Goal: Obtain resource: Obtain resource

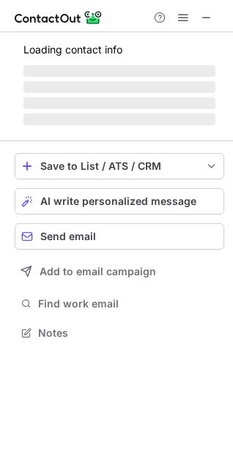
scroll to position [355, 233]
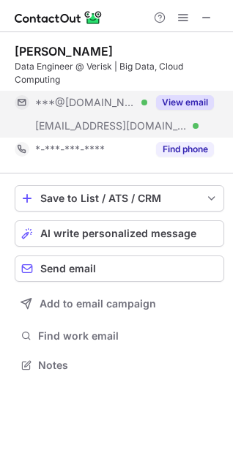
click at [179, 101] on button "View email" at bounding box center [185, 102] width 58 height 15
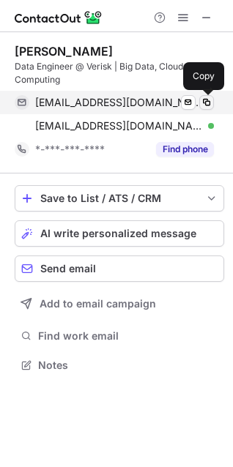
click at [207, 102] on span at bounding box center [207, 103] width 12 height 12
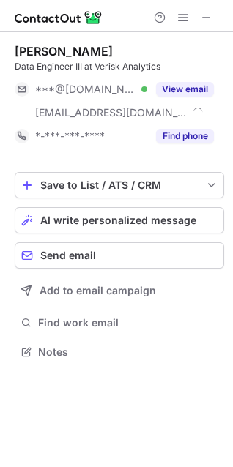
scroll to position [342, 233]
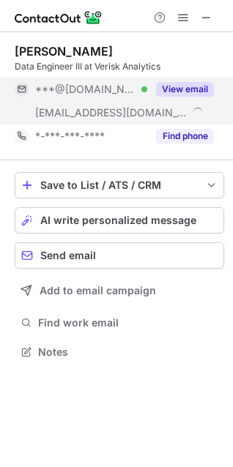
click at [190, 87] on button "View email" at bounding box center [185, 89] width 58 height 15
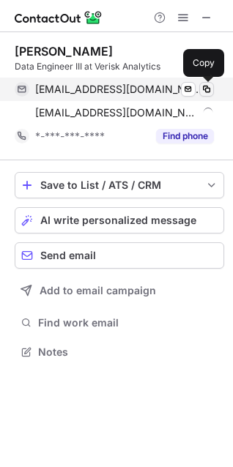
click at [209, 82] on button at bounding box center [206, 89] width 15 height 15
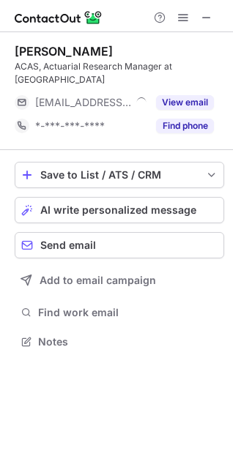
scroll to position [318, 233]
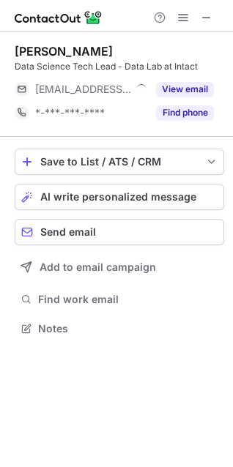
scroll to position [318, 233]
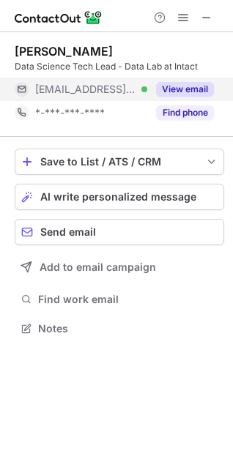
click at [198, 88] on button "View email" at bounding box center [185, 89] width 58 height 15
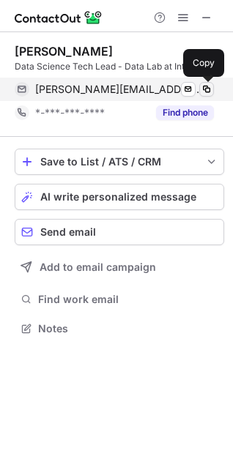
click at [206, 87] on span at bounding box center [207, 89] width 12 height 12
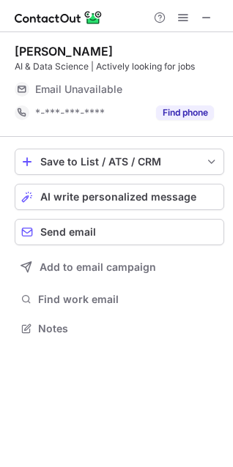
scroll to position [318, 233]
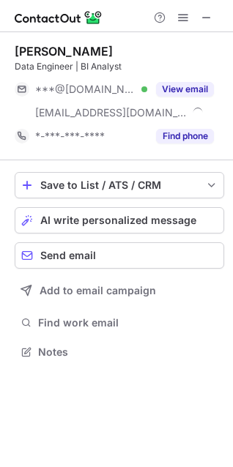
scroll to position [342, 233]
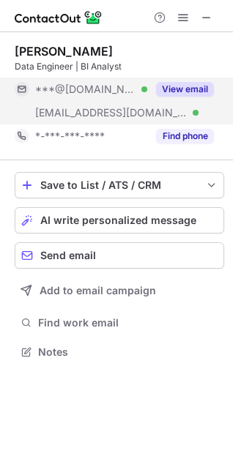
click at [171, 86] on button "View email" at bounding box center [185, 89] width 58 height 15
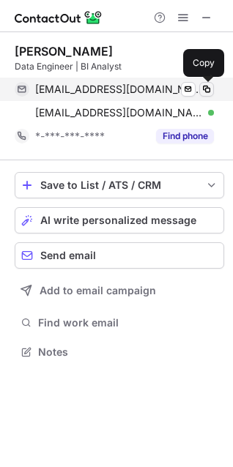
click at [205, 89] on span at bounding box center [207, 89] width 12 height 12
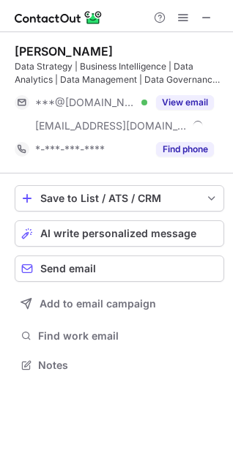
scroll to position [355, 233]
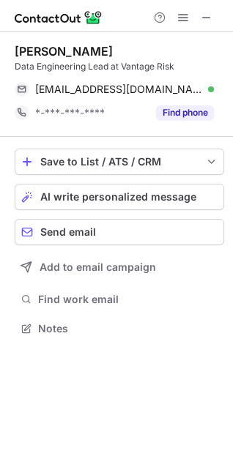
scroll to position [318, 233]
click at [75, 48] on div "[PERSON_NAME]" at bounding box center [64, 51] width 98 height 15
copy div "Cocking"
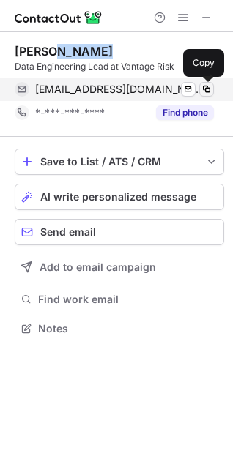
click at [201, 89] on span at bounding box center [207, 89] width 12 height 12
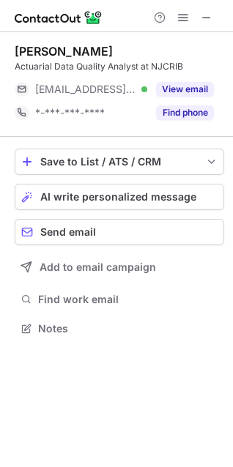
scroll to position [318, 233]
click at [81, 44] on div "Megan McFarland" at bounding box center [64, 51] width 98 height 15
copy div "McFarland"
click at [94, 48] on div "Taylen Hovanec" at bounding box center [64, 51] width 98 height 15
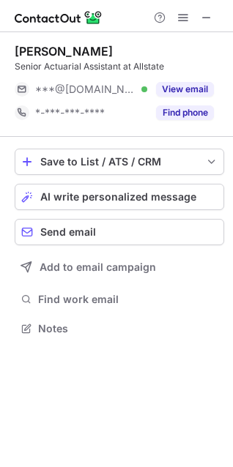
click at [94, 48] on div "Taylen Hovanec" at bounding box center [64, 51] width 98 height 15
copy div "Hovanec"
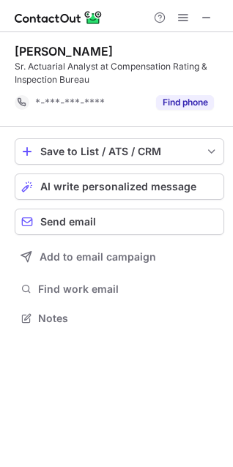
scroll to position [308, 233]
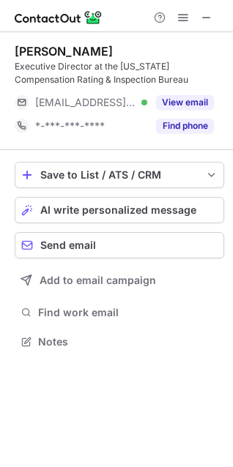
scroll to position [332, 233]
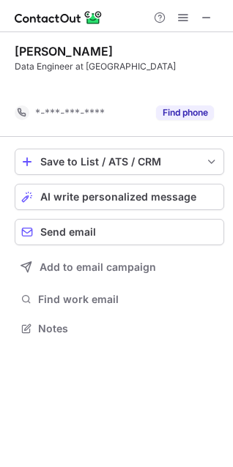
scroll to position [295, 233]
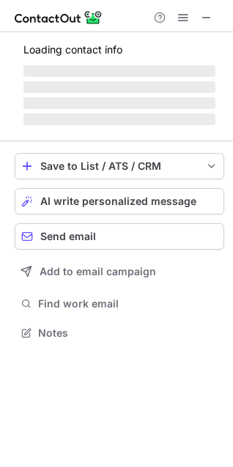
scroll to position [332, 233]
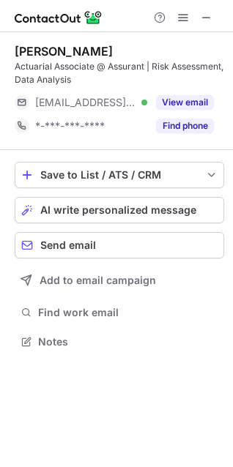
scroll to position [332, 233]
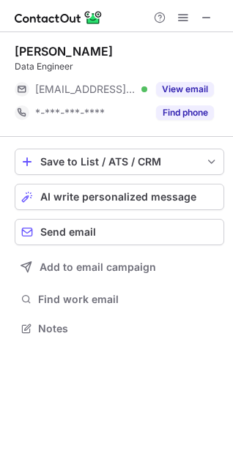
scroll to position [318, 233]
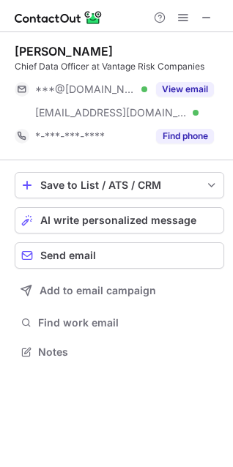
scroll to position [342, 233]
click at [76, 51] on div "[PERSON_NAME]" at bounding box center [64, 51] width 98 height 15
click at [76, 51] on div "Marina Grebenkova" at bounding box center [64, 51] width 98 height 15
copy div "Grebenkova"
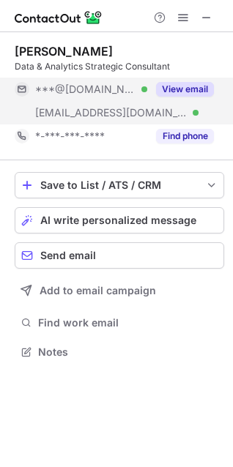
click at [192, 82] on button "View email" at bounding box center [185, 89] width 58 height 15
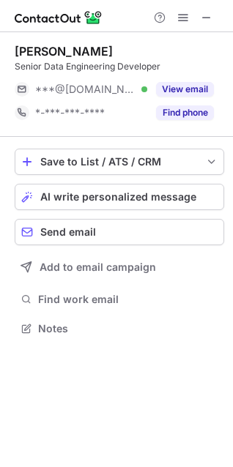
scroll to position [318, 233]
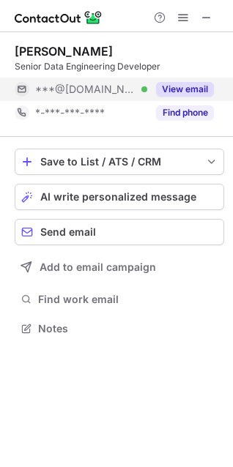
drag, startPoint x: 220, startPoint y: 30, endPoint x: 187, endPoint y: 92, distance: 70.4
click at [187, 92] on button "View email" at bounding box center [185, 89] width 58 height 15
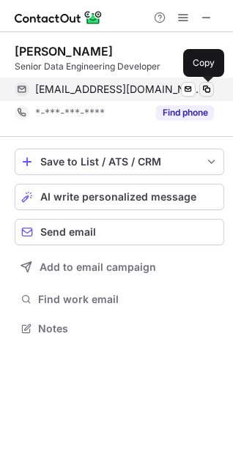
click at [207, 89] on span at bounding box center [207, 89] width 12 height 12
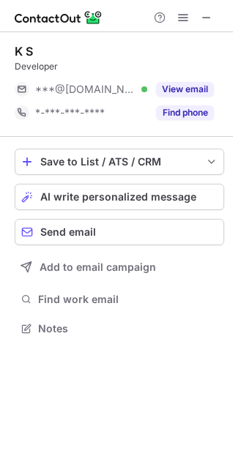
scroll to position [318, 233]
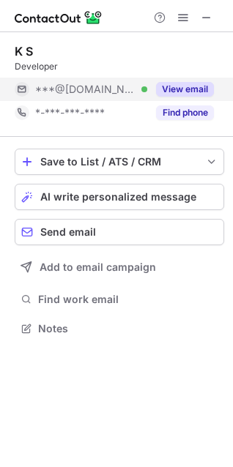
click at [187, 93] on button "View email" at bounding box center [185, 89] width 58 height 15
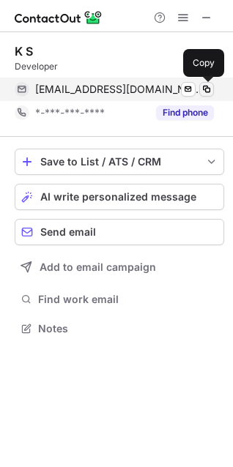
click at [206, 88] on span at bounding box center [207, 89] width 12 height 12
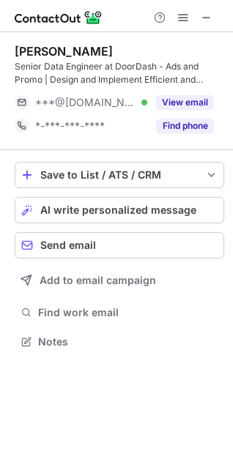
scroll to position [332, 233]
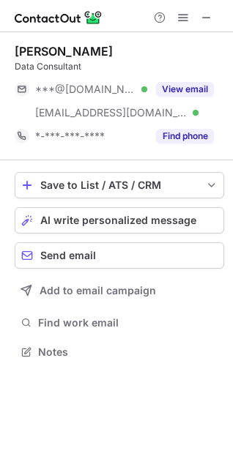
scroll to position [342, 233]
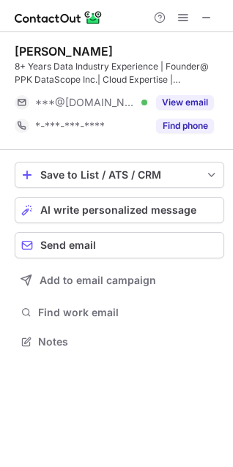
scroll to position [332, 233]
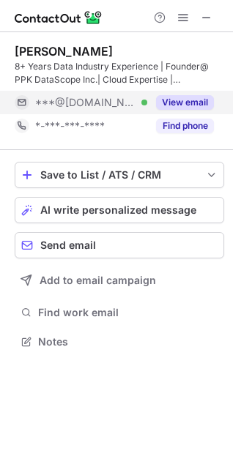
click at [180, 103] on button "View email" at bounding box center [185, 102] width 58 height 15
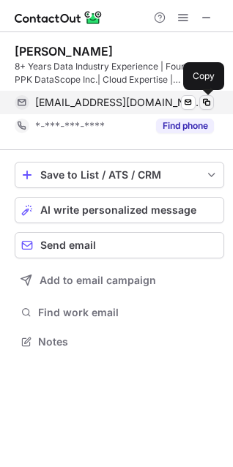
click at [203, 101] on span at bounding box center [207, 103] width 12 height 12
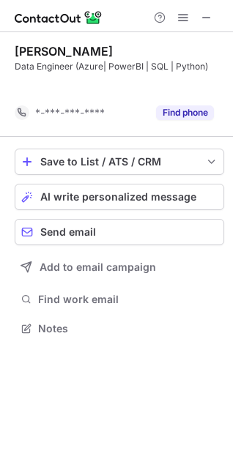
scroll to position [295, 233]
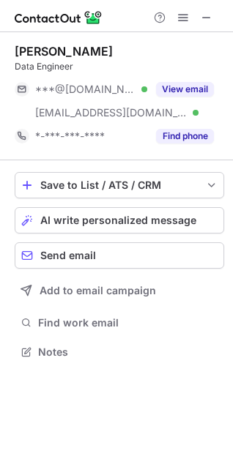
scroll to position [342, 233]
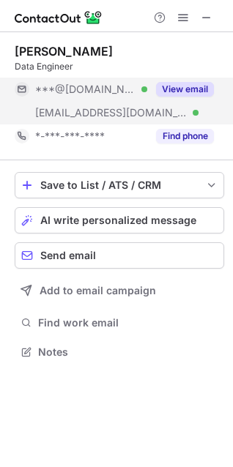
click at [179, 88] on button "View email" at bounding box center [185, 89] width 58 height 15
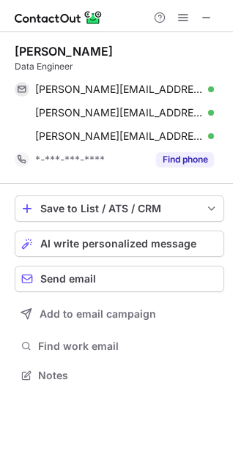
scroll to position [365, 233]
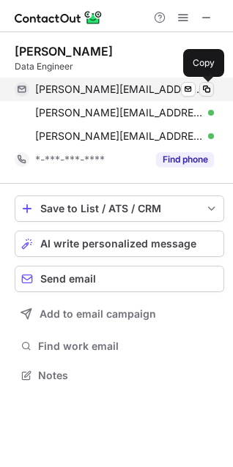
click at [209, 87] on span at bounding box center [207, 89] width 12 height 12
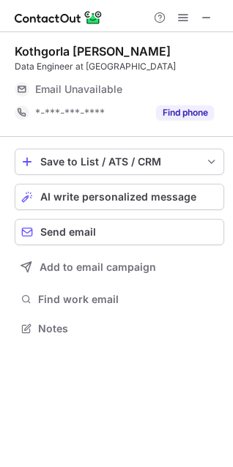
scroll to position [318, 233]
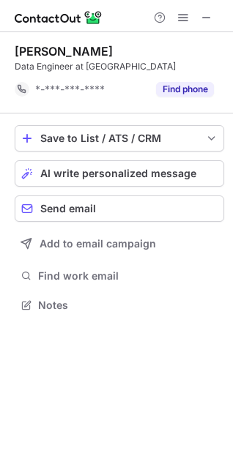
scroll to position [295, 233]
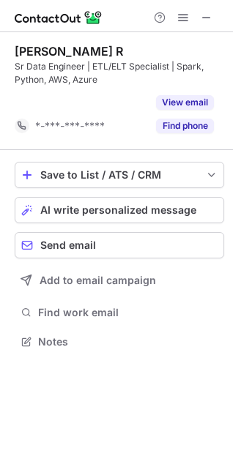
scroll to position [308, 233]
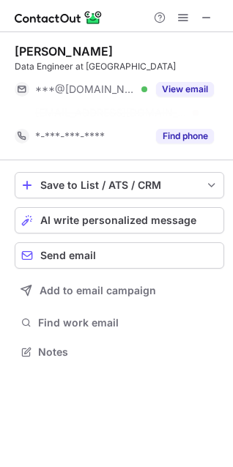
scroll to position [318, 233]
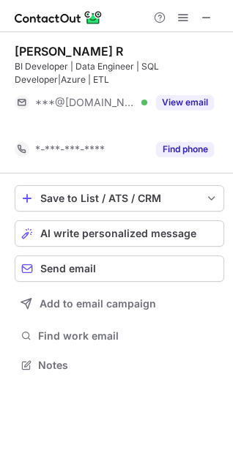
scroll to position [332, 233]
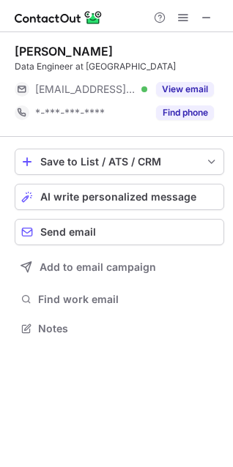
scroll to position [318, 233]
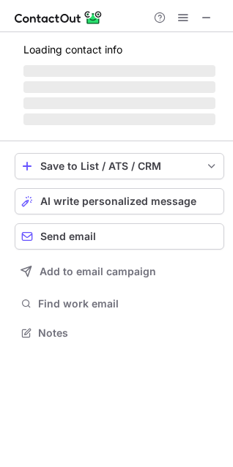
scroll to position [332, 233]
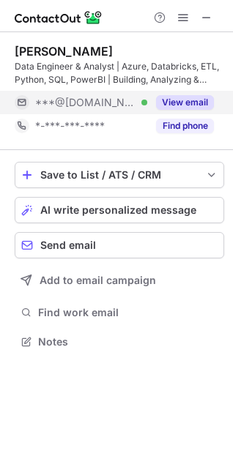
click at [192, 94] on div "View email" at bounding box center [180, 102] width 67 height 23
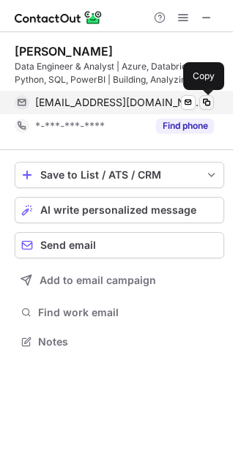
click at [207, 105] on span at bounding box center [207, 103] width 12 height 12
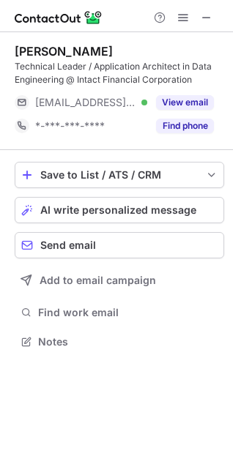
scroll to position [332, 233]
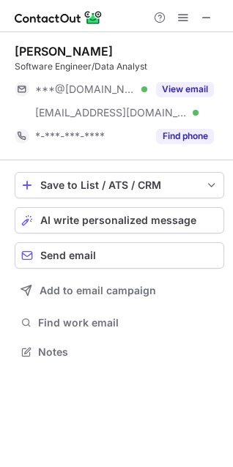
scroll to position [342, 233]
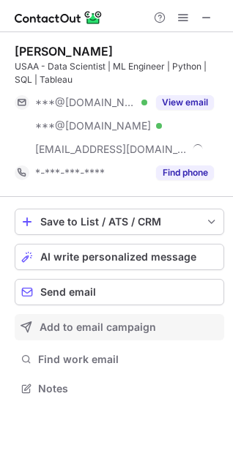
scroll to position [378, 233]
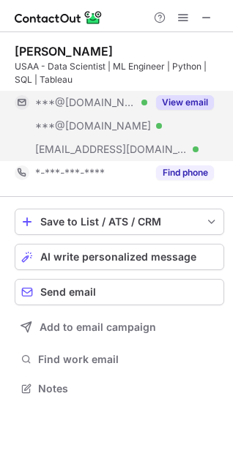
click at [168, 112] on div "View email" at bounding box center [180, 102] width 67 height 23
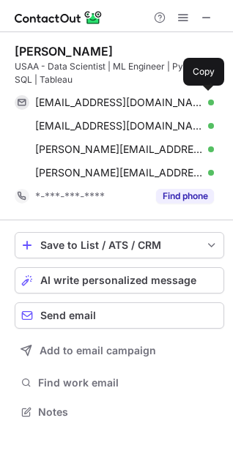
scroll to position [402, 233]
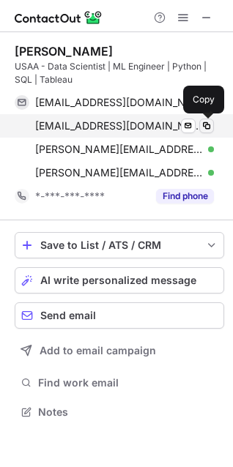
click at [202, 127] on span at bounding box center [207, 126] width 12 height 12
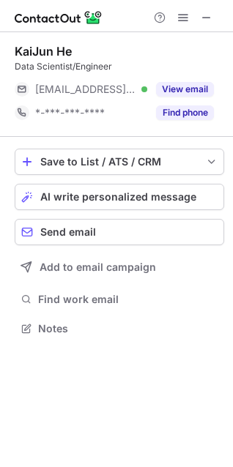
scroll to position [318, 233]
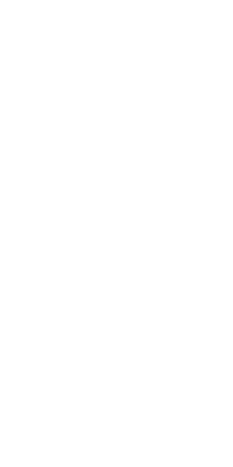
scroll to position [318, 233]
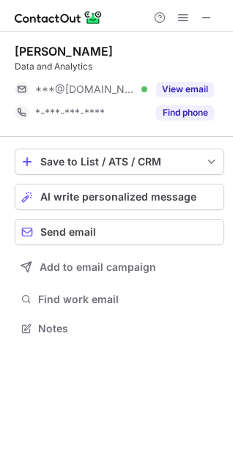
scroll to position [318, 233]
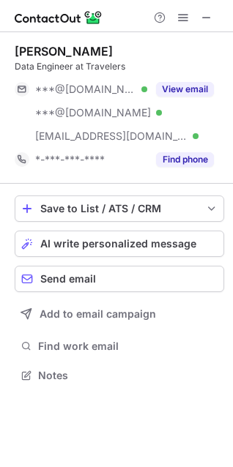
scroll to position [365, 233]
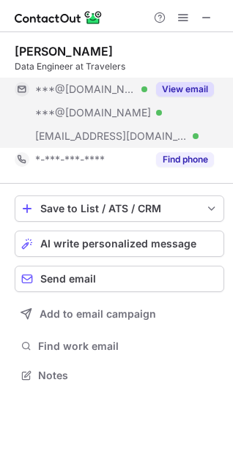
click at [191, 89] on button "View email" at bounding box center [185, 89] width 58 height 15
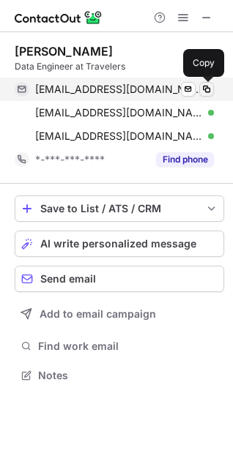
click at [207, 89] on span at bounding box center [207, 89] width 12 height 12
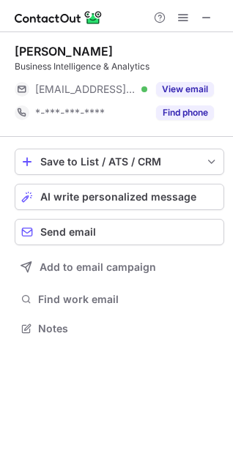
scroll to position [318, 233]
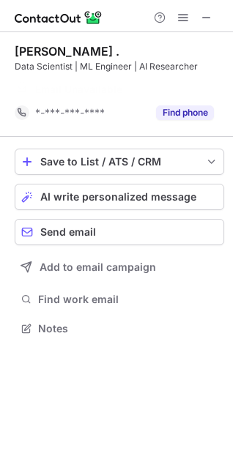
scroll to position [295, 233]
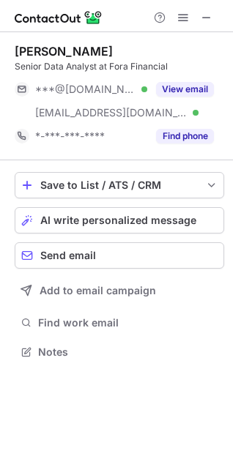
scroll to position [342, 233]
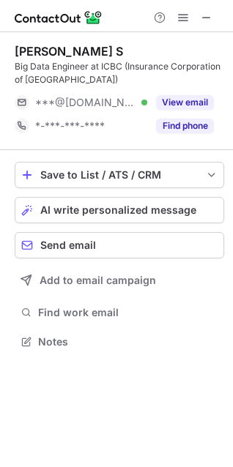
scroll to position [332, 233]
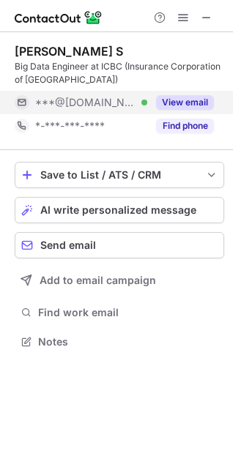
click at [190, 102] on button "View email" at bounding box center [185, 102] width 58 height 15
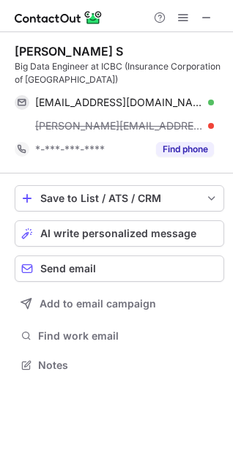
scroll to position [355, 233]
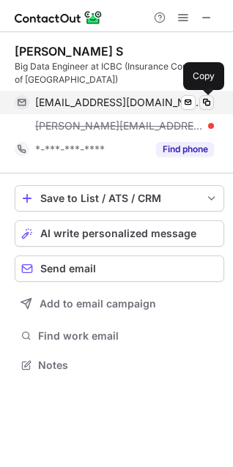
click at [208, 102] on span at bounding box center [207, 103] width 12 height 12
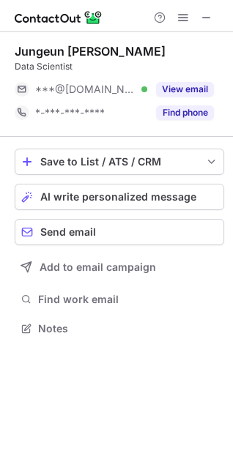
scroll to position [318, 233]
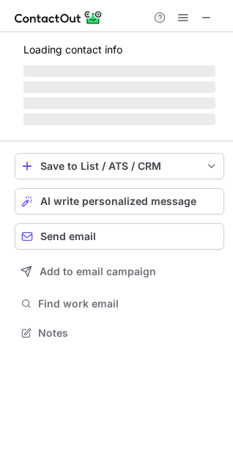
scroll to position [332, 233]
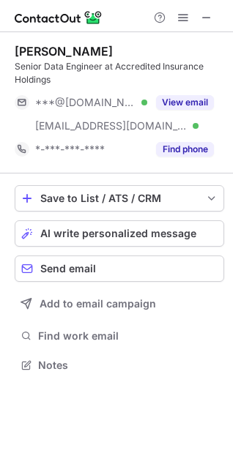
scroll to position [355, 233]
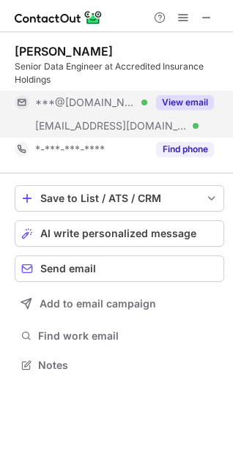
click at [173, 102] on button "View email" at bounding box center [185, 102] width 58 height 15
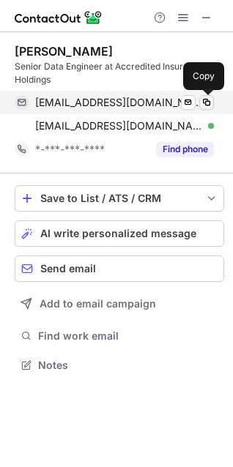
click at [207, 102] on span at bounding box center [207, 103] width 12 height 12
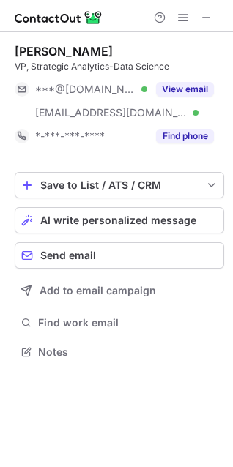
scroll to position [342, 233]
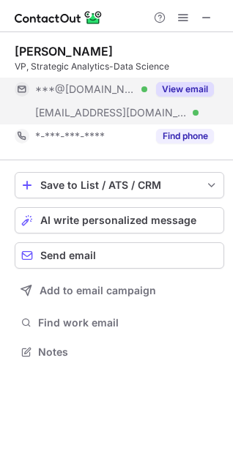
click at [200, 91] on button "View email" at bounding box center [185, 89] width 58 height 15
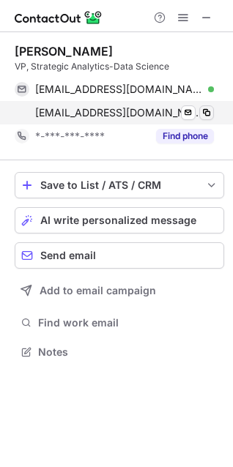
click at [211, 117] on span at bounding box center [207, 113] width 12 height 12
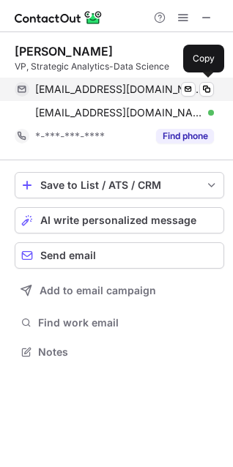
click at [160, 89] on div "dwienke2@gmail.com Verified" at bounding box center [124, 89] width 179 height 13
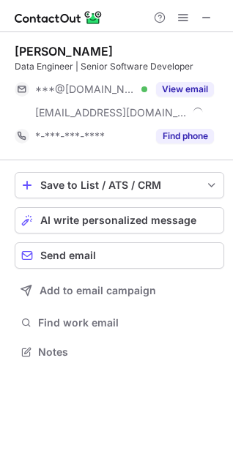
scroll to position [342, 233]
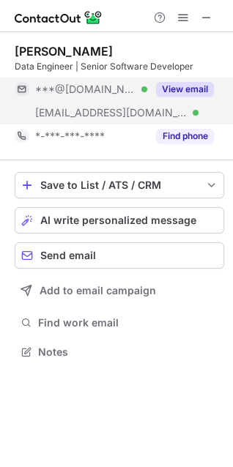
click at [179, 90] on button "View email" at bounding box center [185, 89] width 58 height 15
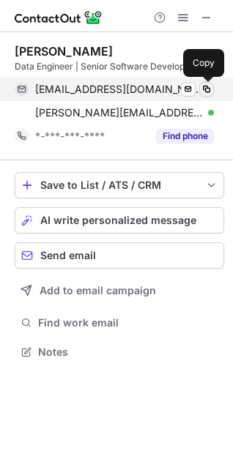
click at [203, 87] on span at bounding box center [207, 89] width 12 height 12
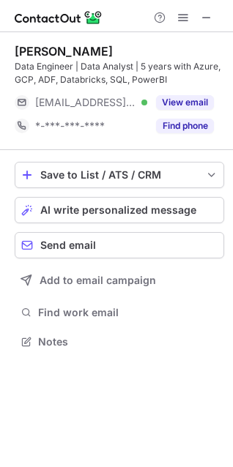
scroll to position [332, 233]
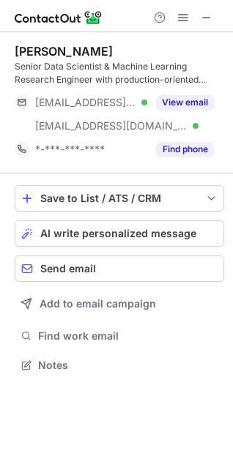
scroll to position [355, 233]
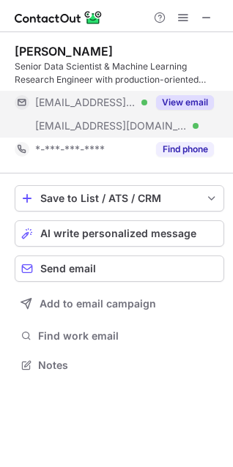
click at [176, 102] on button "View email" at bounding box center [185, 102] width 58 height 15
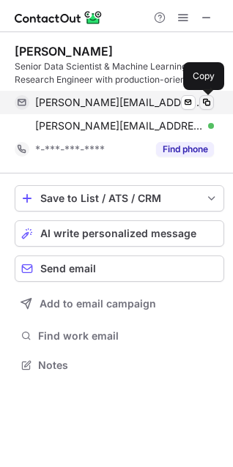
click at [203, 100] on span at bounding box center [207, 103] width 12 height 12
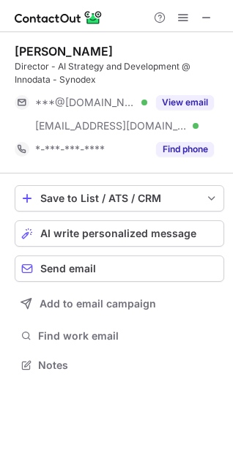
scroll to position [355, 233]
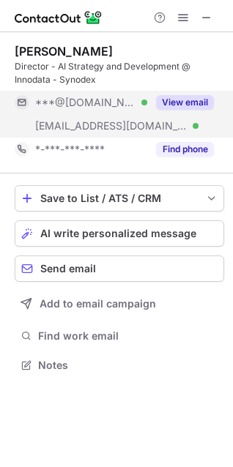
click at [191, 101] on button "View email" at bounding box center [185, 102] width 58 height 15
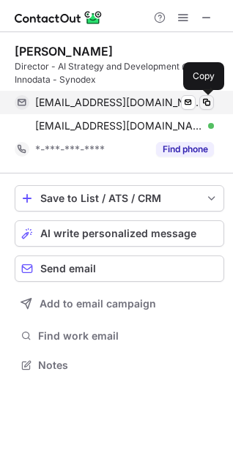
click at [203, 101] on span at bounding box center [207, 103] width 12 height 12
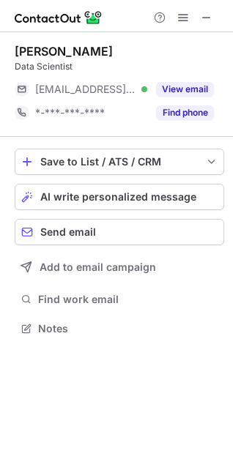
scroll to position [318, 233]
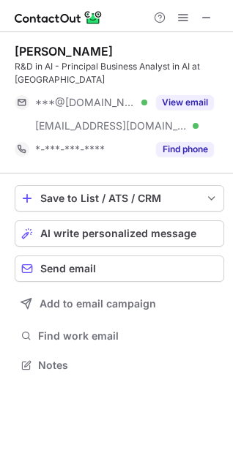
scroll to position [355, 233]
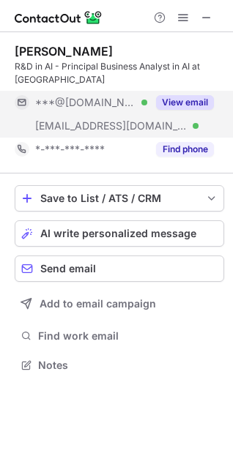
click at [184, 101] on button "View email" at bounding box center [185, 102] width 58 height 15
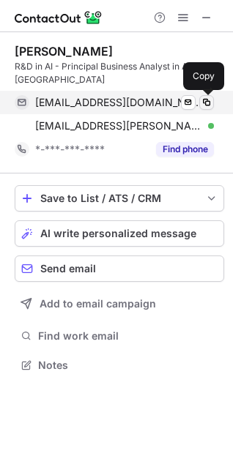
click at [209, 102] on span at bounding box center [207, 103] width 12 height 12
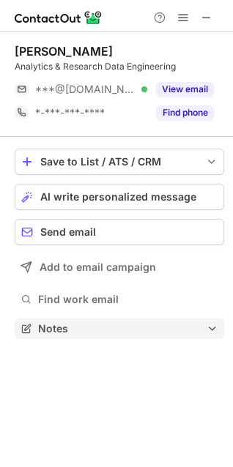
scroll to position [318, 233]
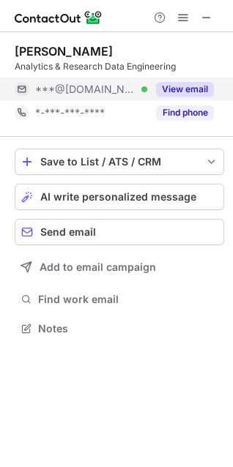
click at [172, 87] on button "View email" at bounding box center [185, 89] width 58 height 15
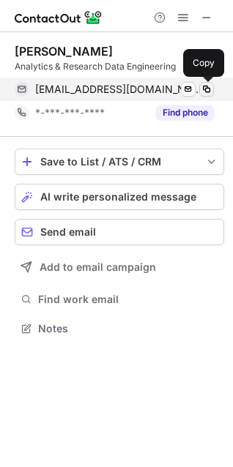
click at [209, 87] on span at bounding box center [207, 89] width 12 height 12
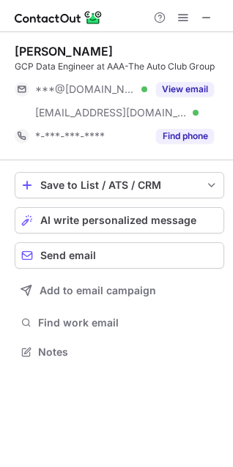
scroll to position [342, 233]
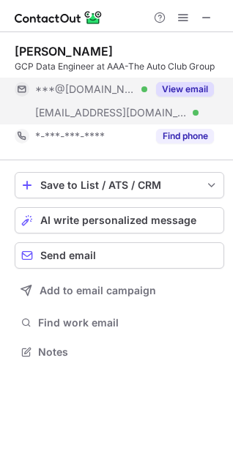
click at [176, 90] on button "View email" at bounding box center [185, 89] width 58 height 15
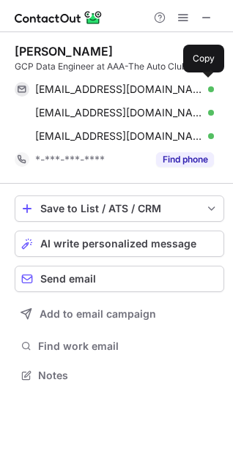
scroll to position [365, 233]
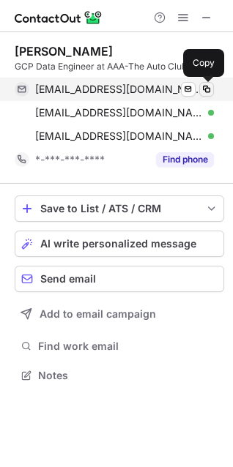
click at [207, 86] on span at bounding box center [207, 89] width 12 height 12
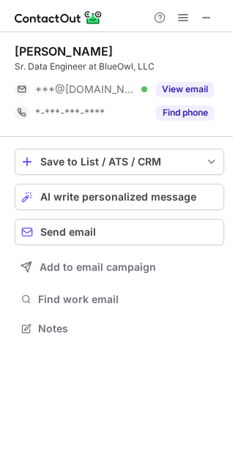
scroll to position [318, 233]
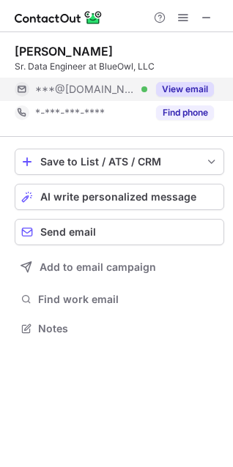
click at [176, 83] on button "View email" at bounding box center [185, 89] width 58 height 15
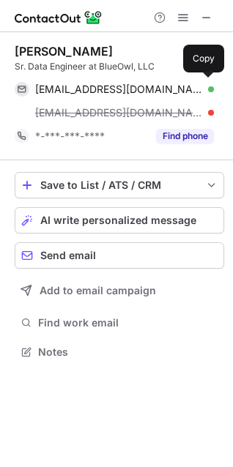
scroll to position [342, 233]
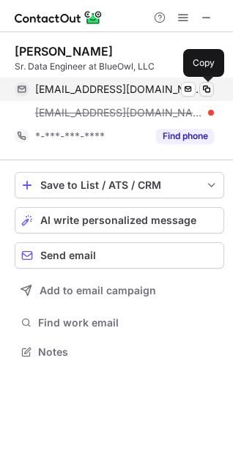
click at [201, 84] on span at bounding box center [207, 89] width 12 height 12
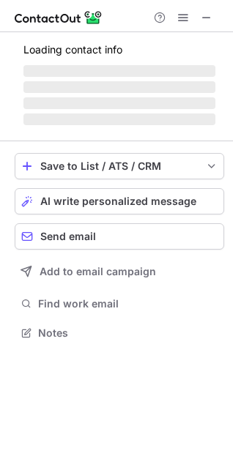
scroll to position [355, 233]
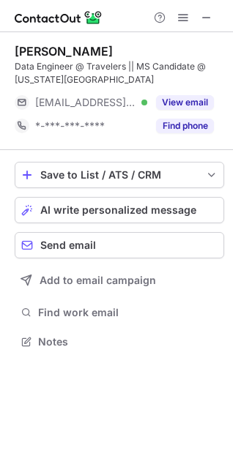
scroll to position [332, 233]
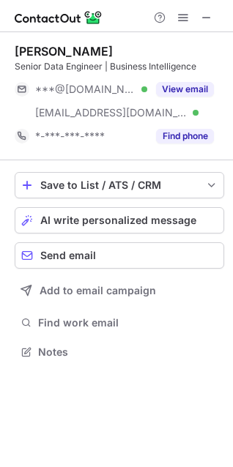
scroll to position [342, 233]
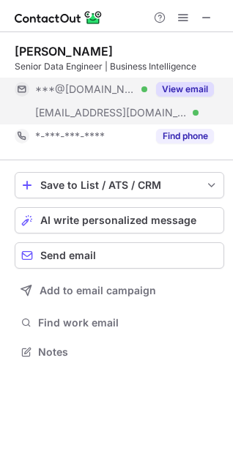
click at [167, 91] on button "View email" at bounding box center [185, 89] width 58 height 15
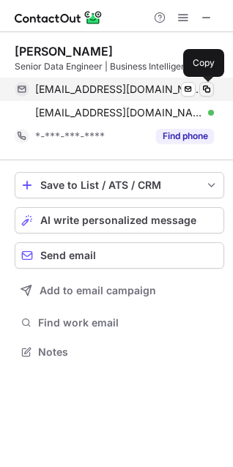
click at [203, 90] on span at bounding box center [207, 89] width 12 height 12
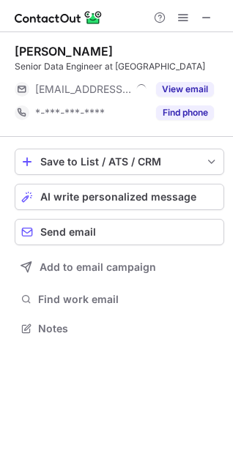
scroll to position [318, 233]
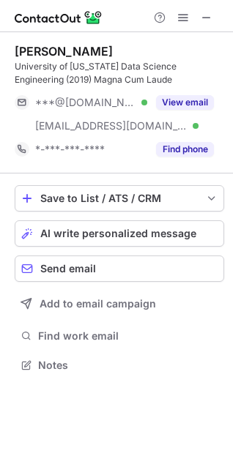
scroll to position [355, 233]
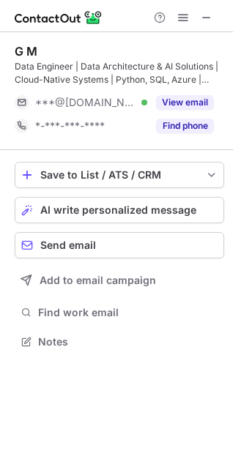
scroll to position [332, 233]
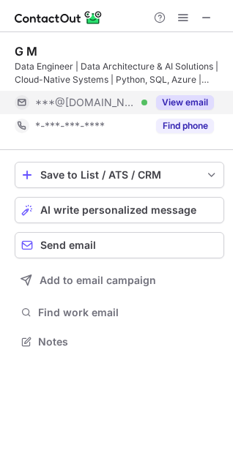
click at [165, 101] on button "View email" at bounding box center [185, 102] width 58 height 15
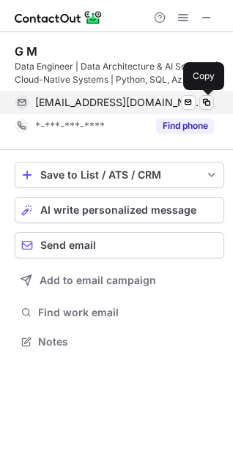
click at [209, 102] on span at bounding box center [207, 103] width 12 height 12
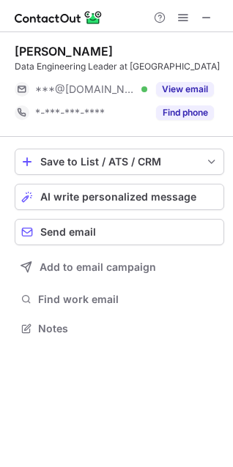
scroll to position [318, 233]
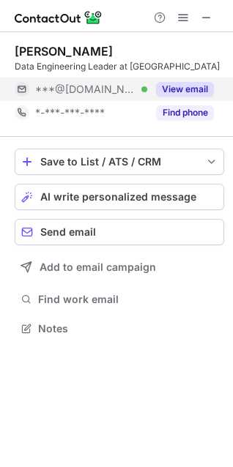
click at [176, 87] on button "View email" at bounding box center [185, 89] width 58 height 15
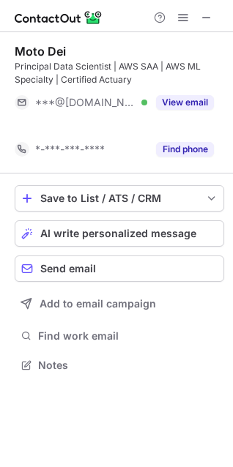
scroll to position [332, 233]
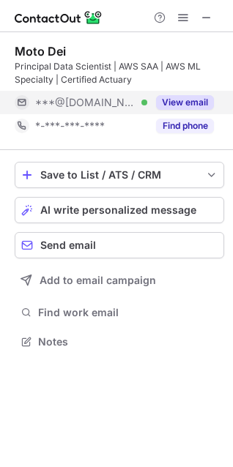
click at [192, 101] on button "View email" at bounding box center [185, 102] width 58 height 15
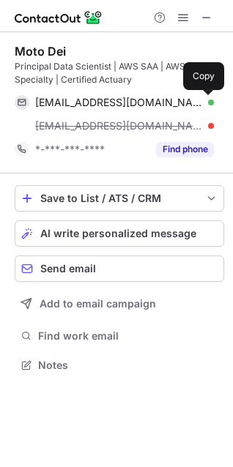
scroll to position [355, 233]
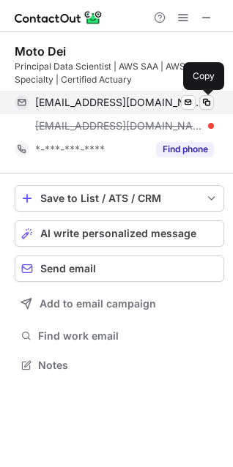
click at [205, 103] on span at bounding box center [207, 103] width 12 height 12
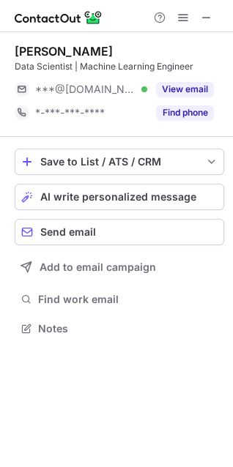
scroll to position [318, 233]
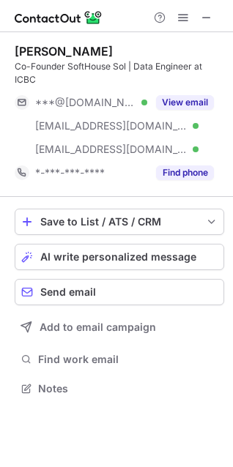
scroll to position [378, 233]
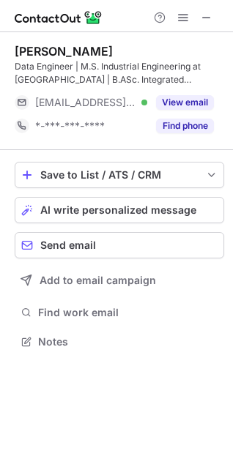
scroll to position [332, 233]
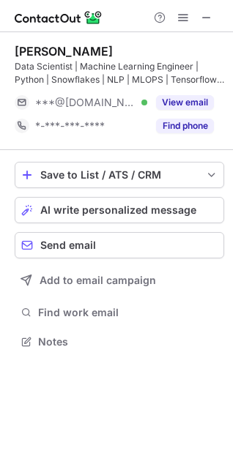
scroll to position [332, 233]
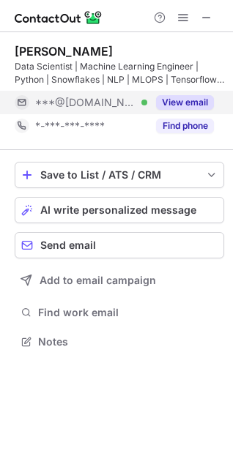
click at [188, 99] on button "View email" at bounding box center [185, 102] width 58 height 15
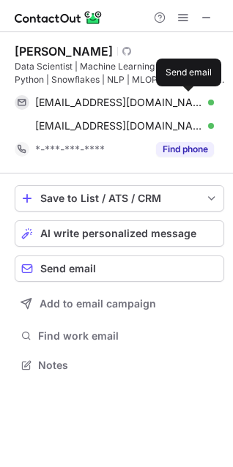
scroll to position [355, 233]
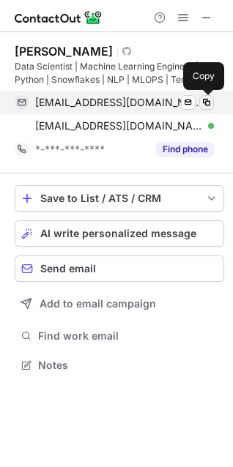
click at [203, 97] on span at bounding box center [207, 103] width 12 height 12
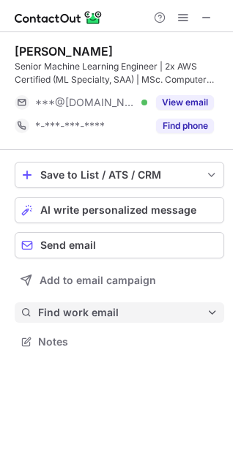
scroll to position [332, 233]
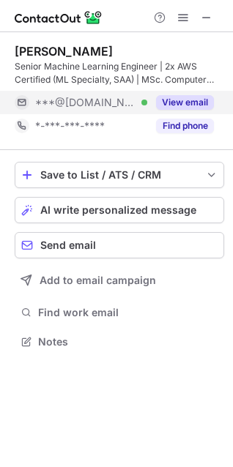
click at [175, 107] on button "View email" at bounding box center [185, 102] width 58 height 15
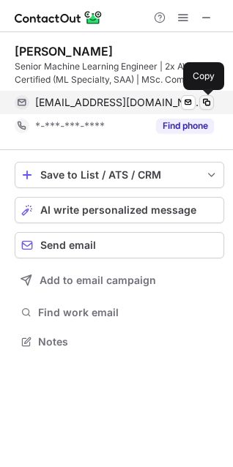
click at [206, 100] on span at bounding box center [207, 103] width 12 height 12
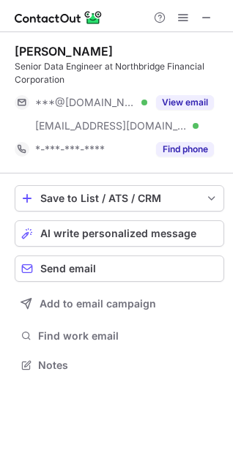
scroll to position [355, 233]
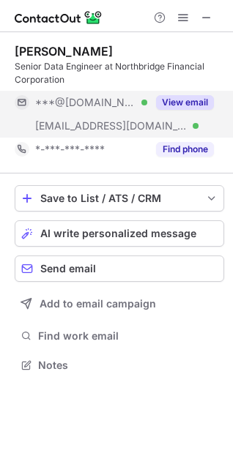
click at [181, 104] on button "View email" at bounding box center [185, 102] width 58 height 15
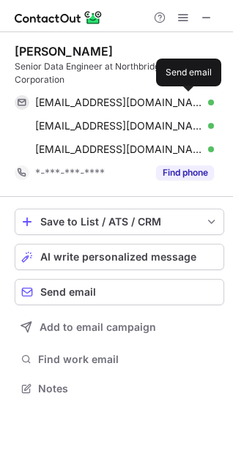
scroll to position [378, 233]
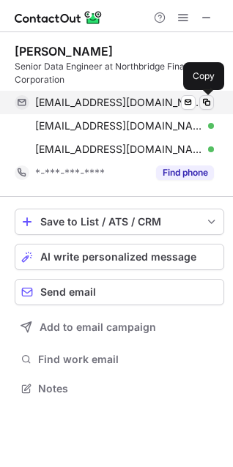
click at [205, 105] on span at bounding box center [207, 103] width 12 height 12
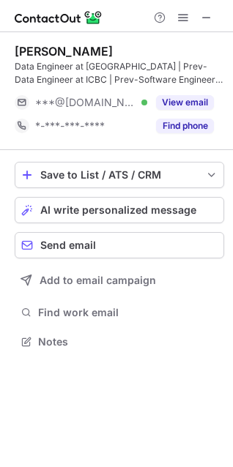
scroll to position [332, 233]
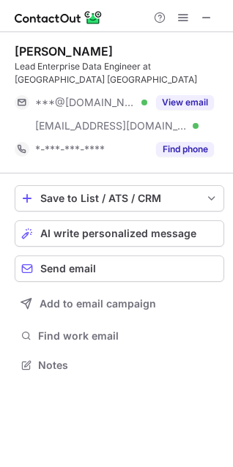
scroll to position [355, 233]
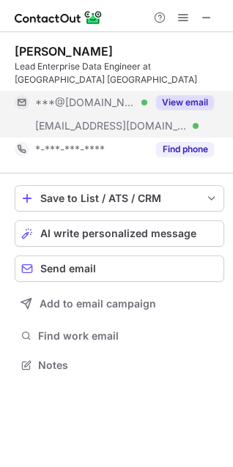
click at [176, 105] on button "View email" at bounding box center [185, 102] width 58 height 15
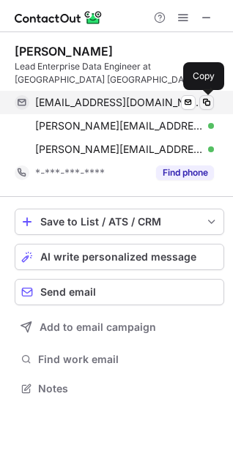
click at [207, 105] on span at bounding box center [207, 103] width 12 height 12
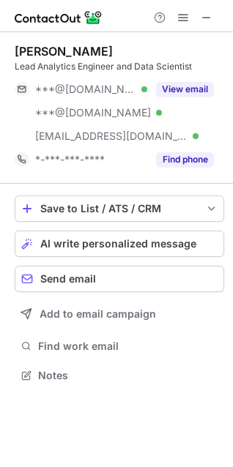
scroll to position [365, 233]
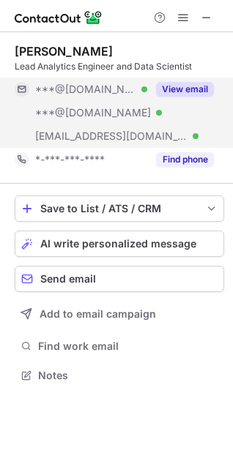
click at [179, 83] on button "View email" at bounding box center [185, 89] width 58 height 15
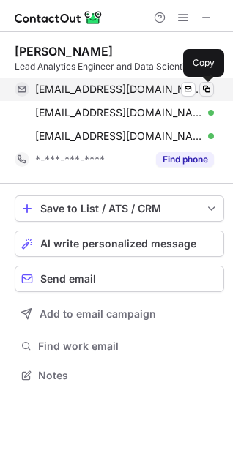
click at [201, 89] on span at bounding box center [207, 89] width 12 height 12
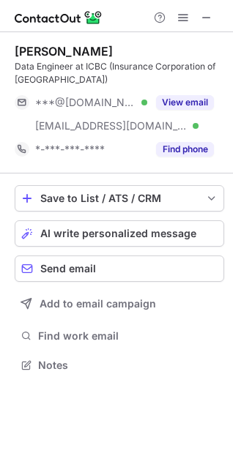
scroll to position [355, 233]
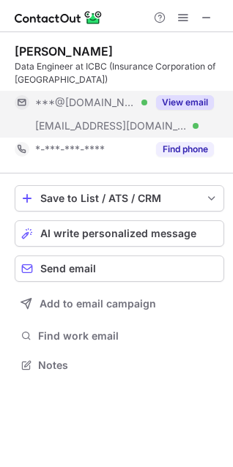
click at [189, 101] on button "View email" at bounding box center [185, 102] width 58 height 15
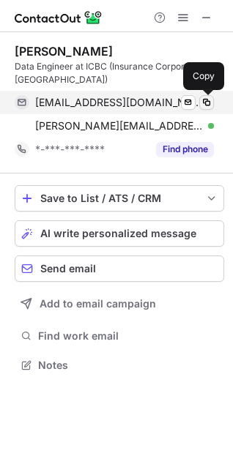
click at [205, 105] on span at bounding box center [207, 103] width 12 height 12
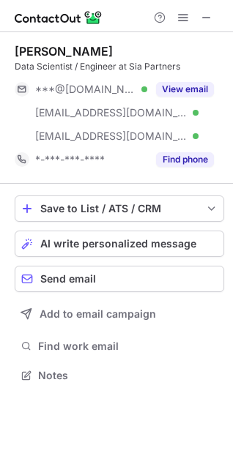
scroll to position [365, 233]
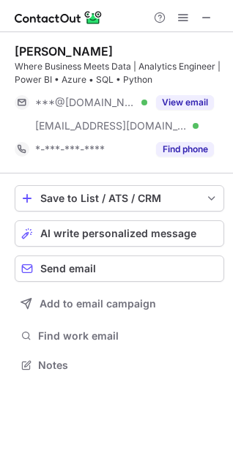
scroll to position [355, 233]
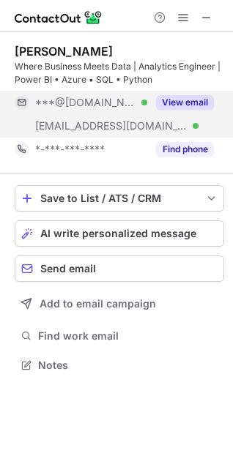
click at [180, 102] on button "View email" at bounding box center [185, 102] width 58 height 15
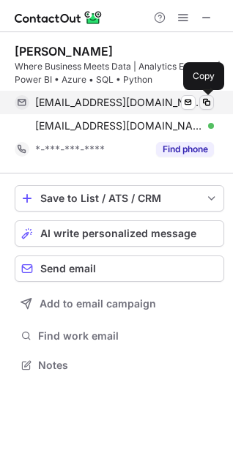
click at [203, 103] on span at bounding box center [207, 103] width 12 height 12
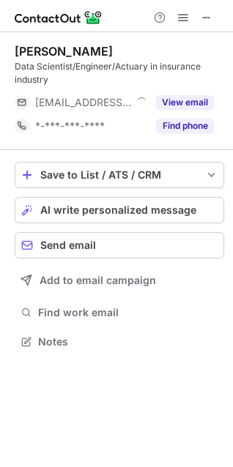
scroll to position [332, 233]
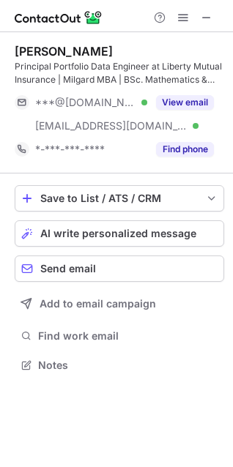
scroll to position [355, 233]
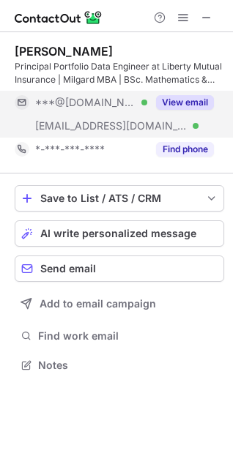
click at [184, 98] on button "View email" at bounding box center [185, 102] width 58 height 15
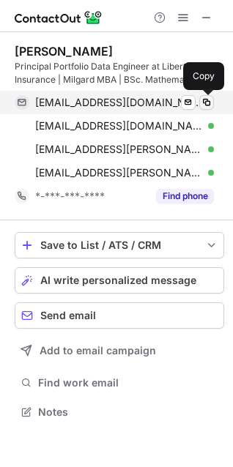
click at [204, 100] on span at bounding box center [207, 103] width 12 height 12
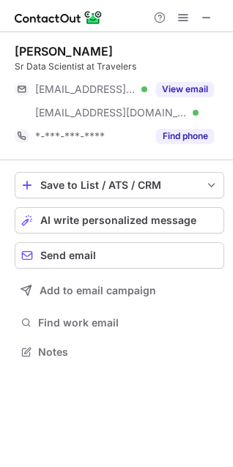
scroll to position [342, 233]
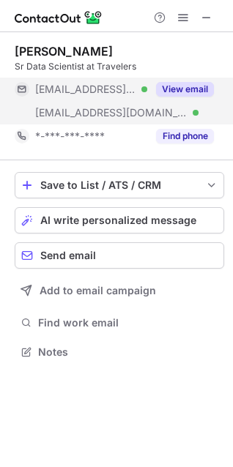
click at [190, 89] on button "View email" at bounding box center [185, 89] width 58 height 15
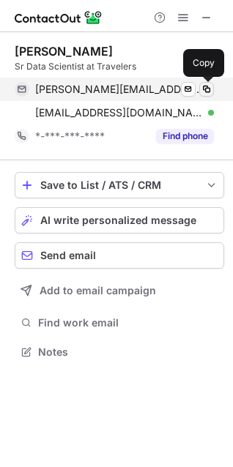
click at [209, 89] on span at bounding box center [207, 89] width 12 height 12
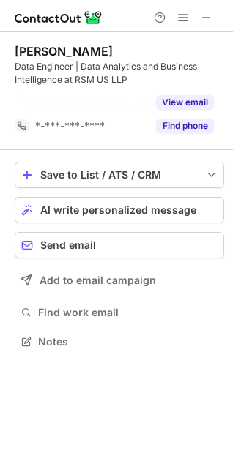
scroll to position [308, 233]
